Goal: Transaction & Acquisition: Subscribe to service/newsletter

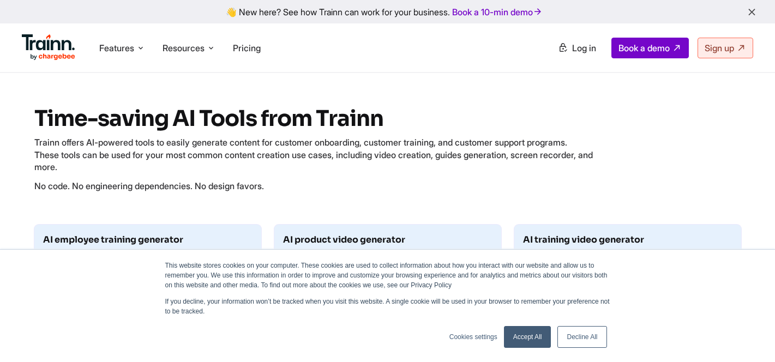
click at [514, 337] on link "Accept All" at bounding box center [527, 337] width 47 height 22
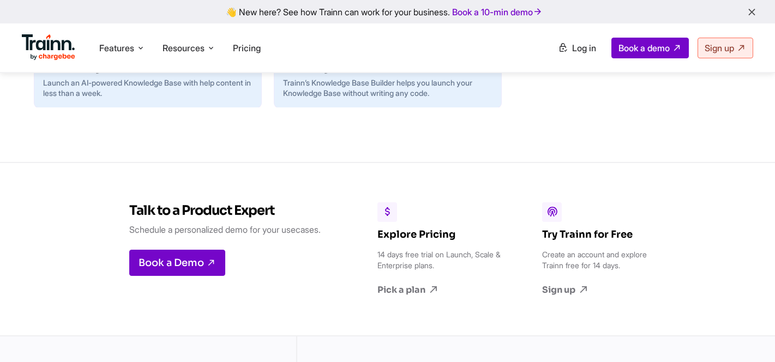
scroll to position [1184, 0]
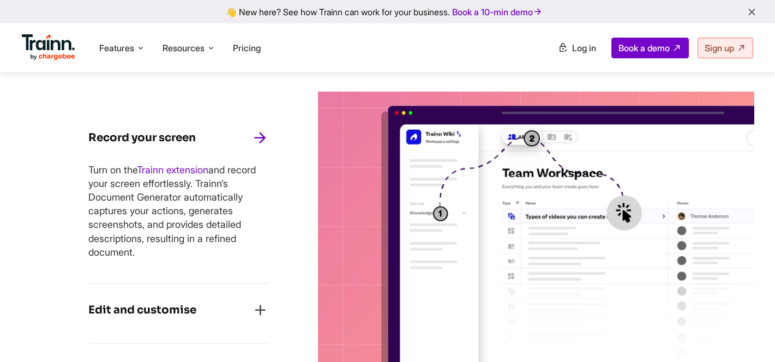
scroll to position [768, 0]
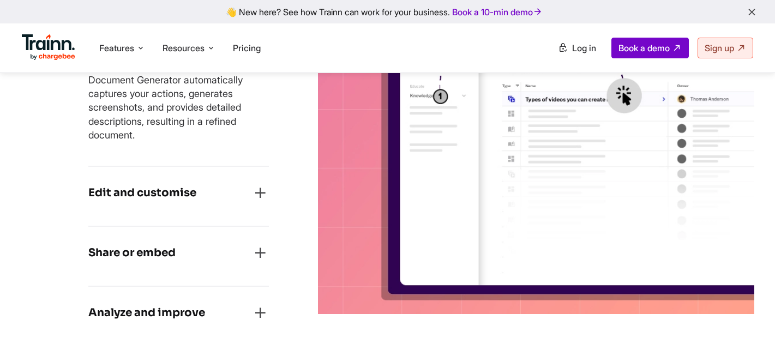
click at [251, 309] on icon "button" at bounding box center [259, 312] width 17 height 17
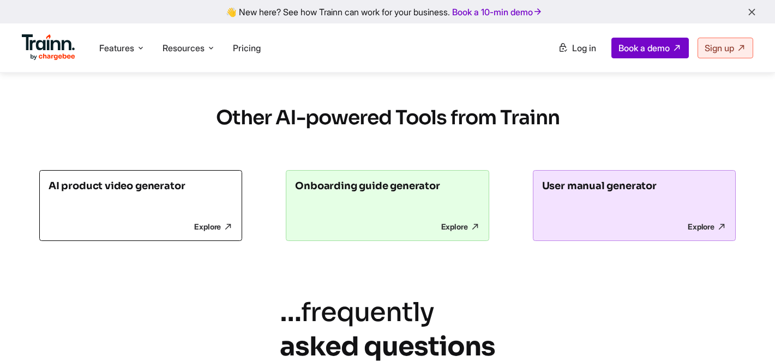
scroll to position [2191, 0]
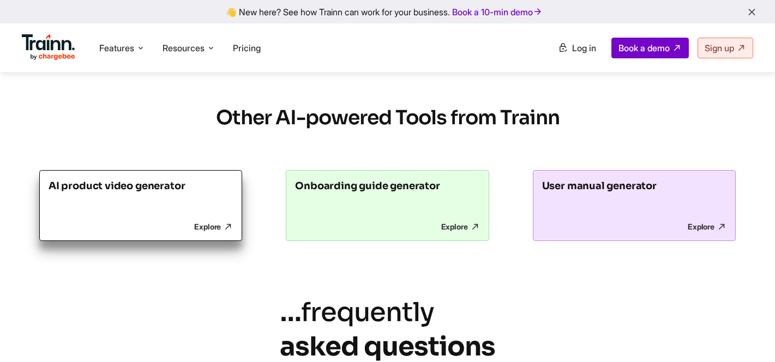
click at [197, 241] on link "AI product video generator Explore" at bounding box center [140, 205] width 203 height 71
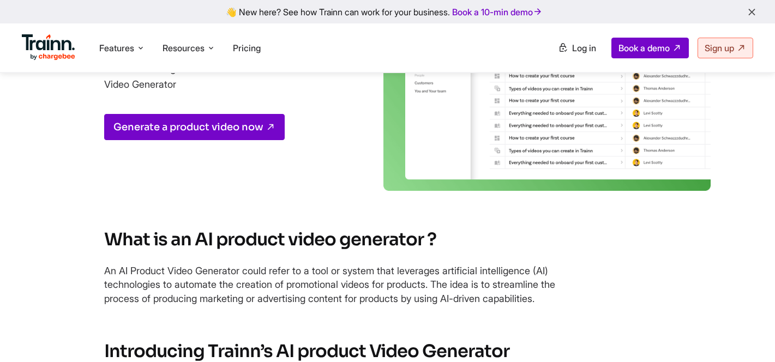
scroll to position [179, 0]
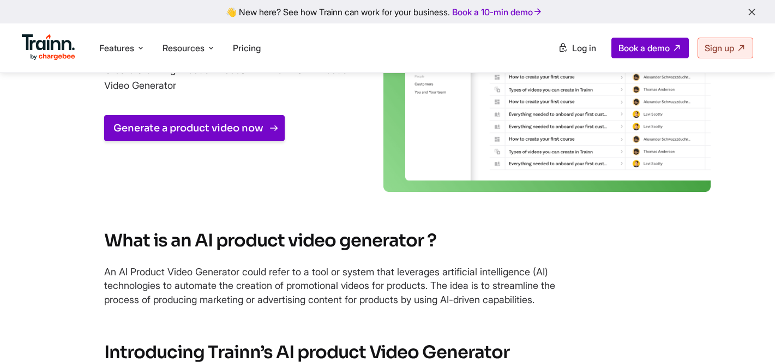
click at [199, 130] on link "Generate a product video now" at bounding box center [194, 128] width 181 height 26
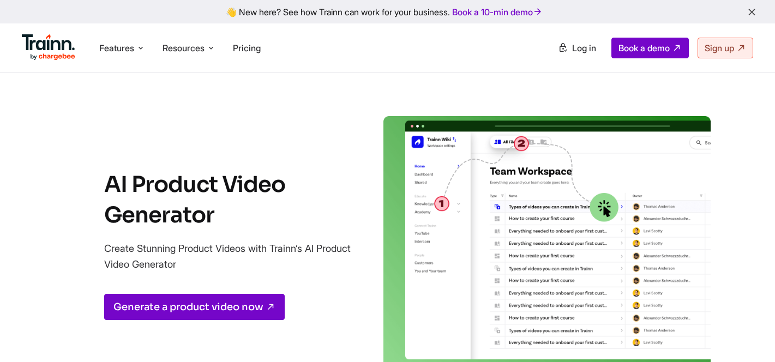
scroll to position [0, 0]
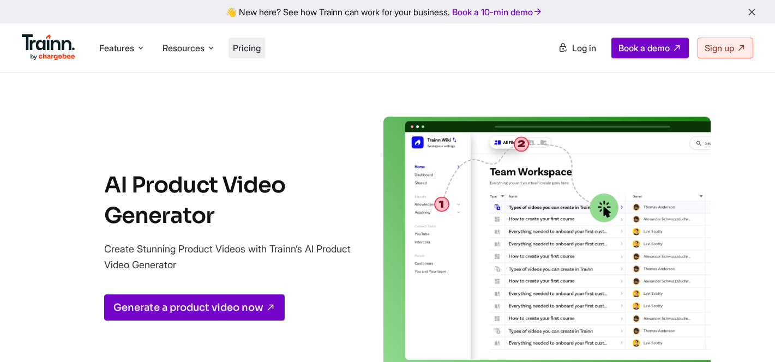
click at [254, 46] on span "Pricing" at bounding box center [247, 48] width 28 height 11
